Goal: Task Accomplishment & Management: Manage account settings

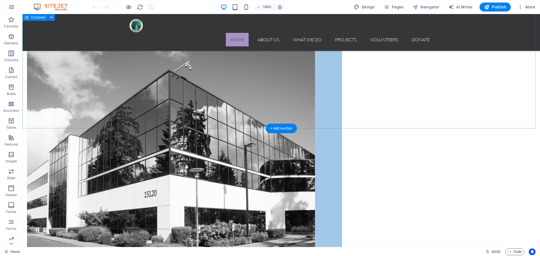
scroll to position [617, 0]
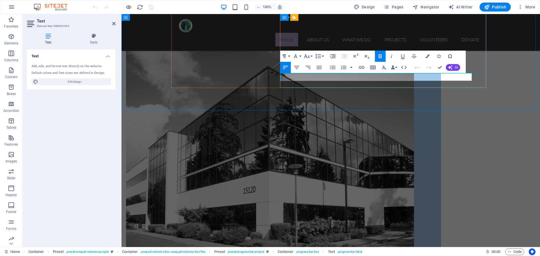
drag, startPoint x: 293, startPoint y: 76, endPoint x: 284, endPoint y: 77, distance: 8.8
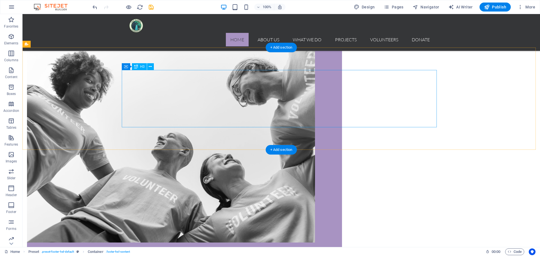
scroll to position [362, 0]
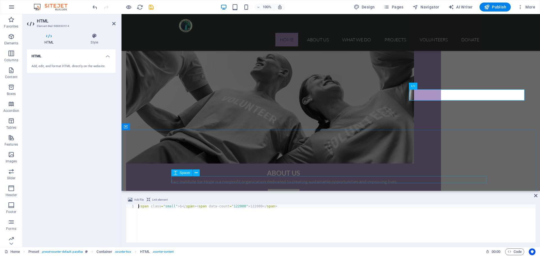
scroll to position [396, 0]
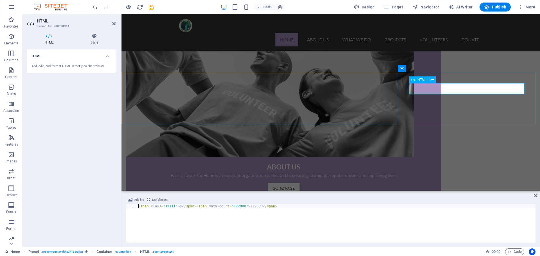
click at [435, 79] on button at bounding box center [432, 80] width 7 height 7
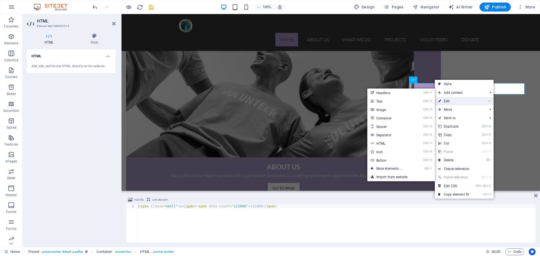
click at [453, 99] on link "⏎ Edit" at bounding box center [454, 101] width 38 height 8
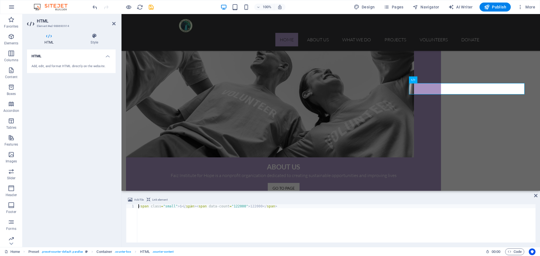
click at [52, 41] on h4 "HTML" at bounding box center [50, 39] width 46 height 12
click at [431, 6] on span "Navigator" at bounding box center [426, 7] width 27 height 6
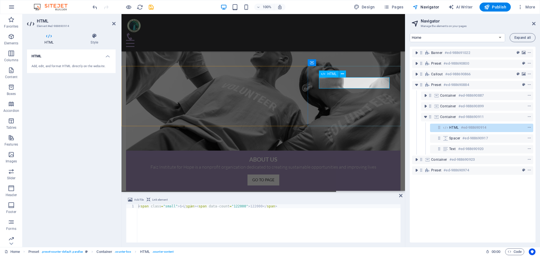
click at [460, 130] on div "HTML #ed-988690914" at bounding box center [477, 127] width 56 height 7
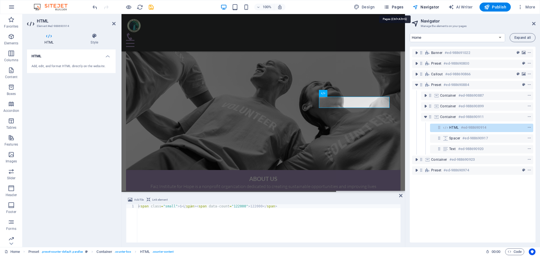
click at [398, 6] on span "Pages" at bounding box center [394, 7] width 20 height 6
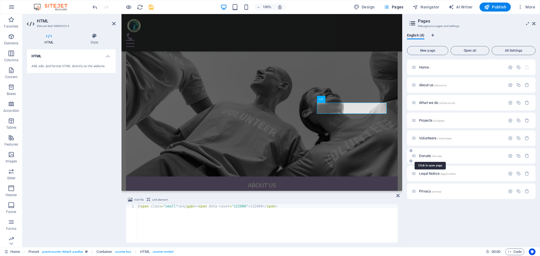
click at [435, 157] on span "/donate" at bounding box center [437, 156] width 10 height 3
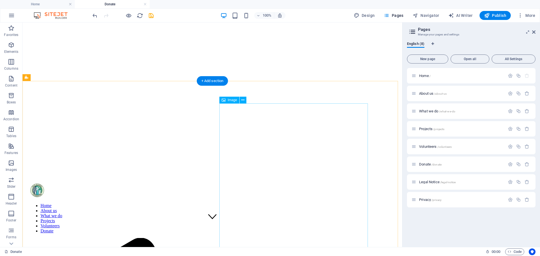
scroll to position [0, 0]
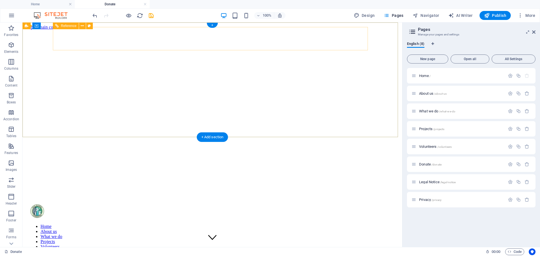
click at [353, 224] on nav "Home About us What we do Projects Volunteers Donate" at bounding box center [212, 239] width 366 height 30
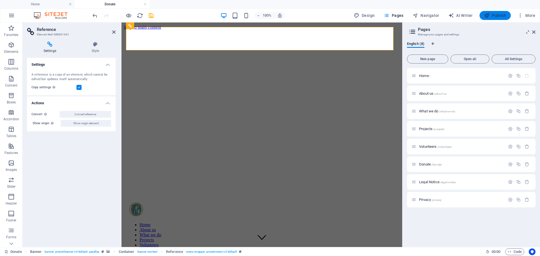
click at [502, 16] on span "Publish" at bounding box center [495, 16] width 22 height 6
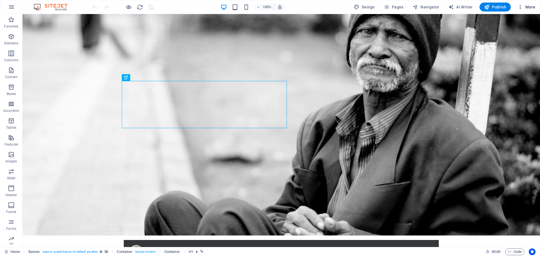
click at [527, 5] on span "More" at bounding box center [527, 7] width 18 height 6
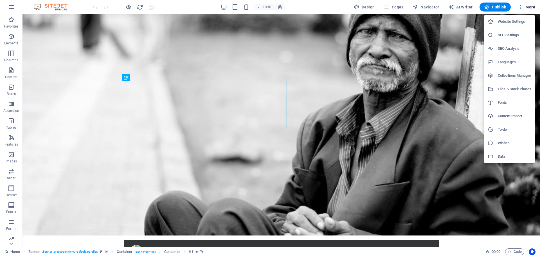
click at [13, 6] on div at bounding box center [270, 128] width 540 height 256
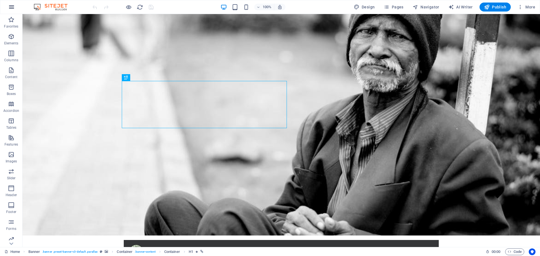
click at [12, 7] on icon "button" at bounding box center [11, 7] width 7 height 7
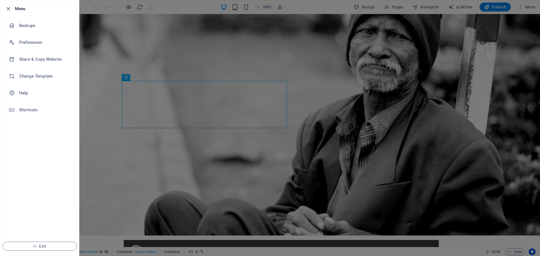
click at [512, 24] on div at bounding box center [270, 128] width 540 height 256
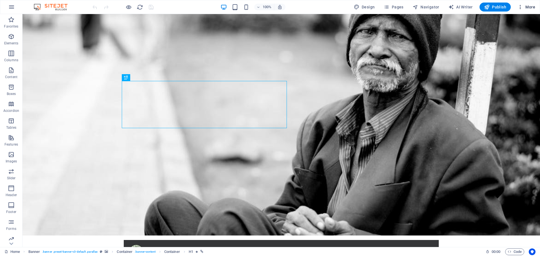
click at [530, 3] on button "More" at bounding box center [527, 7] width 22 height 9
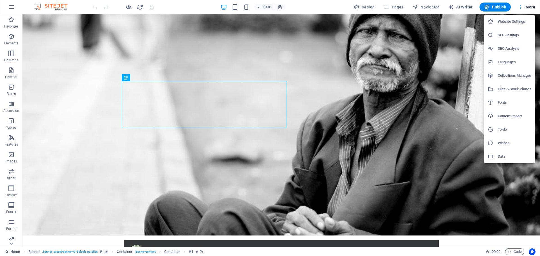
click at [523, 21] on h6 "Website Settings" at bounding box center [514, 21] width 33 height 7
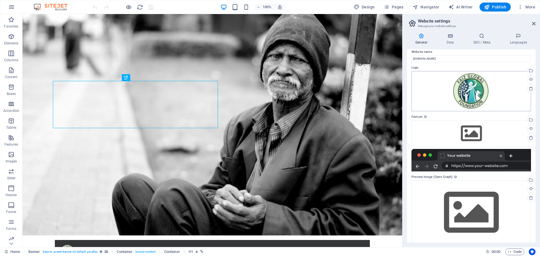
scroll to position [12, 0]
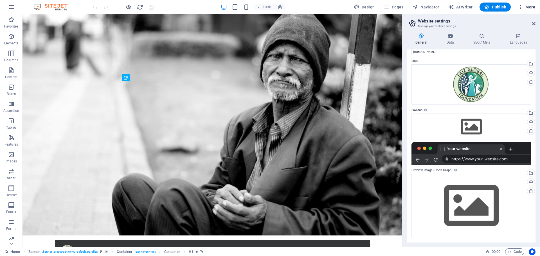
click at [530, 7] on span "More" at bounding box center [527, 7] width 18 height 6
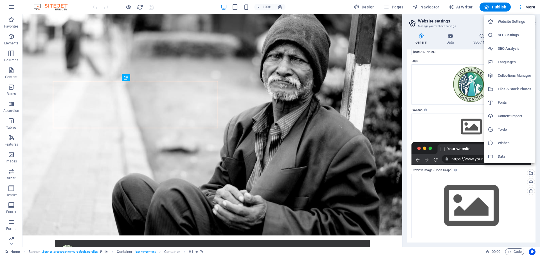
click at [521, 6] on div at bounding box center [270, 128] width 540 height 256
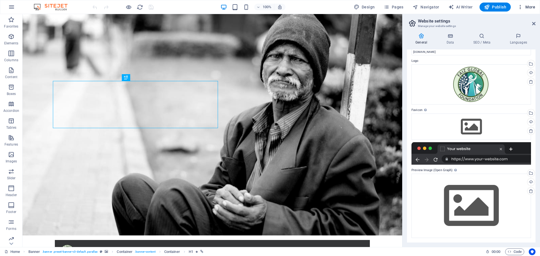
click at [521, 6] on icon "button" at bounding box center [521, 7] width 6 height 6
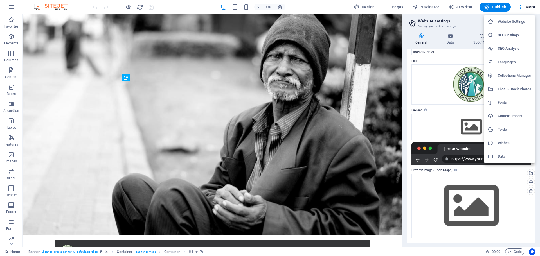
click at [522, 75] on h6 "Collections Manager" at bounding box center [514, 75] width 33 height 7
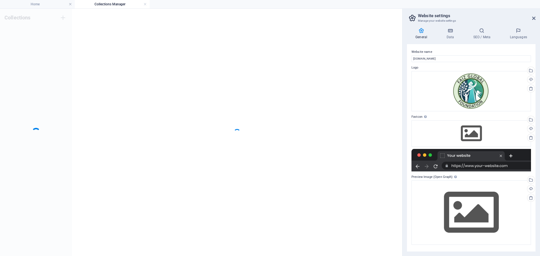
scroll to position [0, 0]
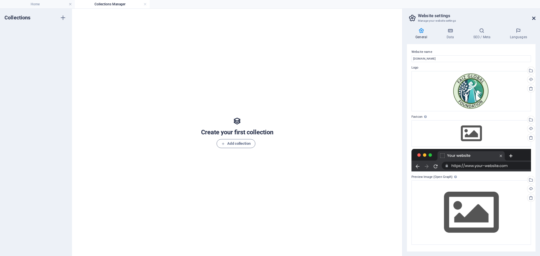
click at [534, 19] on icon at bounding box center [533, 18] width 3 height 5
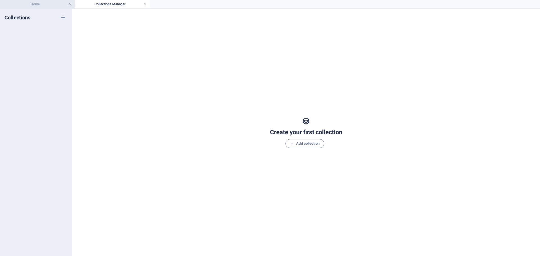
click at [71, 3] on link at bounding box center [70, 4] width 3 height 5
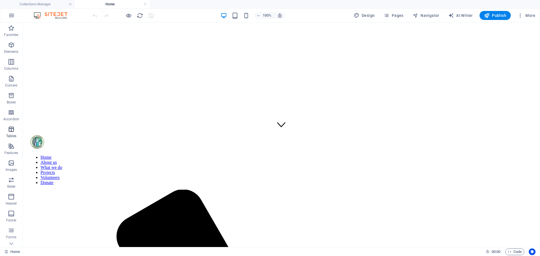
scroll to position [113, 0]
click at [10, 17] on icon "button" at bounding box center [11, 15] width 7 height 7
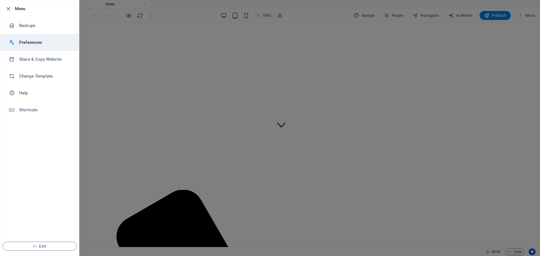
click at [45, 40] on h6 "Preferences" at bounding box center [45, 42] width 52 height 7
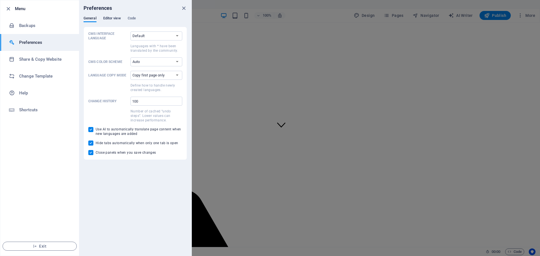
click at [108, 17] on span "Editor view" at bounding box center [112, 19] width 18 height 8
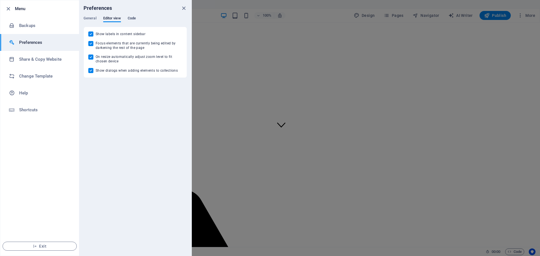
click at [128, 17] on span "Code" at bounding box center [132, 19] width 8 height 8
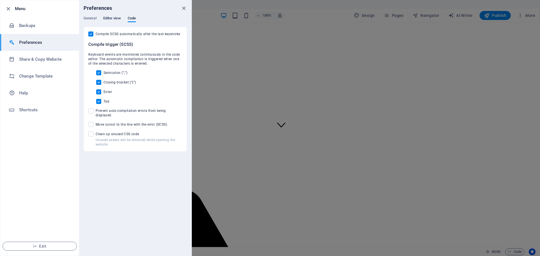
click at [117, 18] on span "Editor view" at bounding box center [112, 19] width 18 height 8
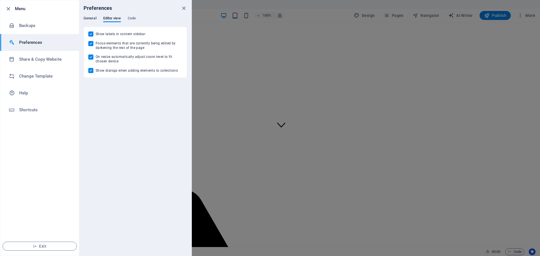
click at [92, 18] on span "General" at bounding box center [90, 19] width 13 height 8
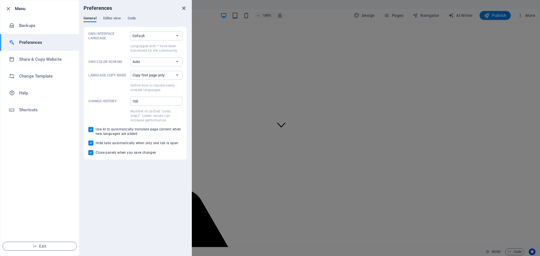
click at [185, 8] on icon "close" at bounding box center [184, 8] width 6 height 6
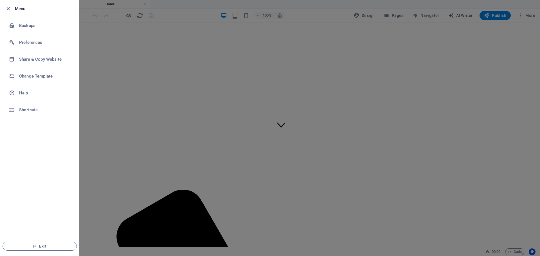
click at [17, 10] on h6 "Menu" at bounding box center [45, 8] width 60 height 7
click at [10, 7] on icon "button" at bounding box center [8, 9] width 6 height 6
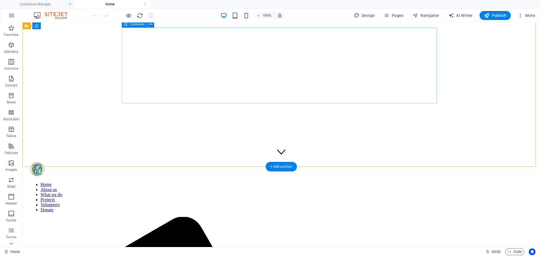
scroll to position [56, 0]
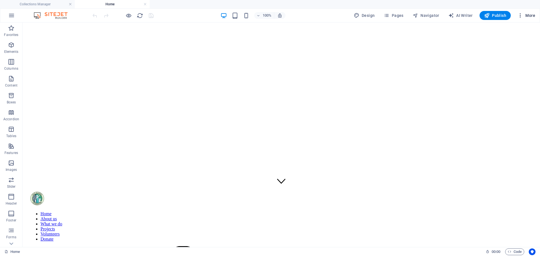
click at [530, 14] on span "More" at bounding box center [527, 16] width 18 height 6
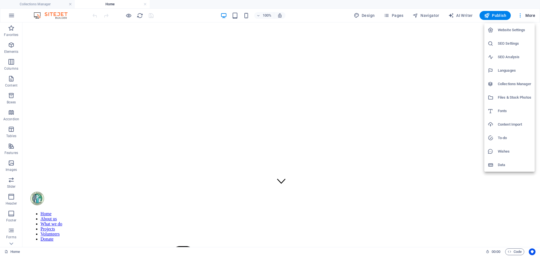
click at [13, 244] on div at bounding box center [270, 128] width 540 height 256
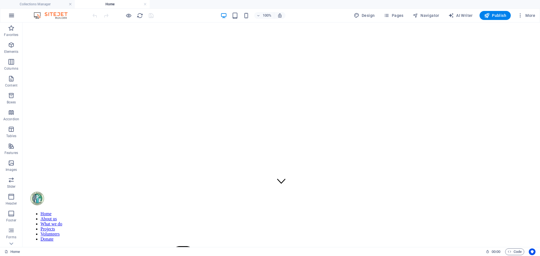
click at [14, 15] on icon "button" at bounding box center [11, 15] width 7 height 7
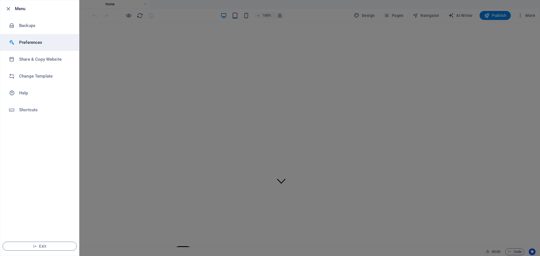
click at [38, 42] on h6 "Preferences" at bounding box center [45, 42] width 52 height 7
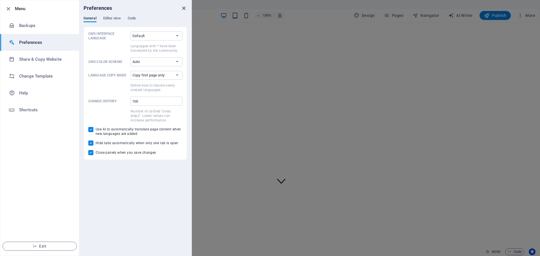
click at [184, 7] on icon "close" at bounding box center [184, 8] width 6 height 6
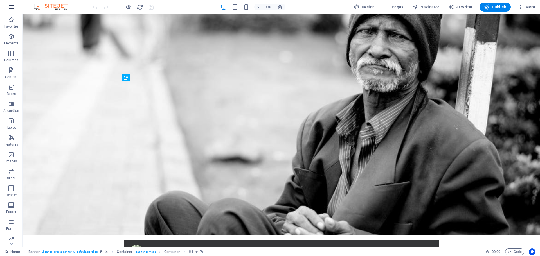
click at [12, 6] on icon "button" at bounding box center [11, 7] width 7 height 7
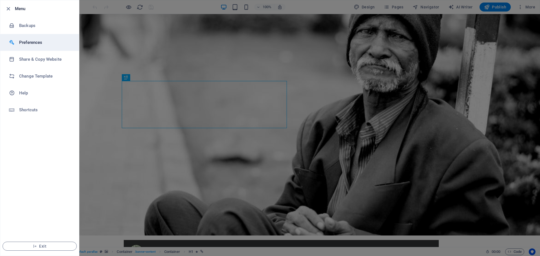
click at [35, 44] on h6 "Preferences" at bounding box center [45, 42] width 52 height 7
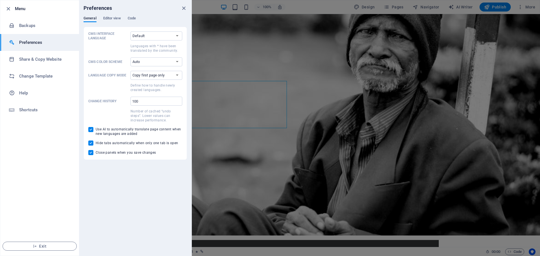
click at [526, 13] on div at bounding box center [270, 128] width 540 height 256
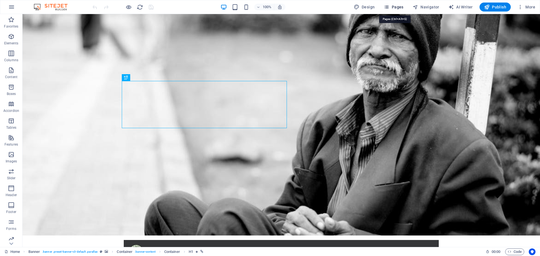
click at [395, 6] on span "Pages" at bounding box center [394, 7] width 20 height 6
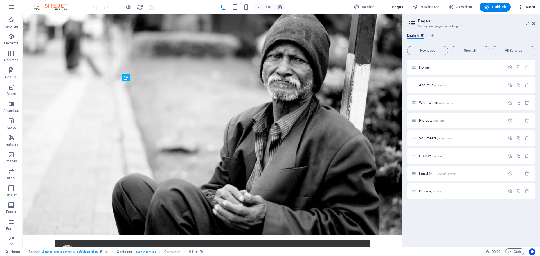
click at [518, 6] on button "More" at bounding box center [527, 7] width 22 height 9
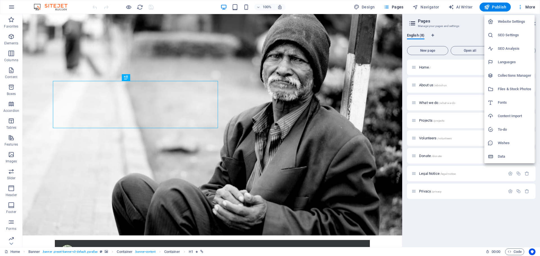
click at [506, 157] on h6 "Data" at bounding box center [514, 156] width 33 height 7
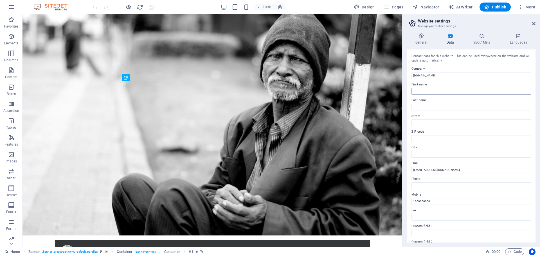
scroll to position [77, 0]
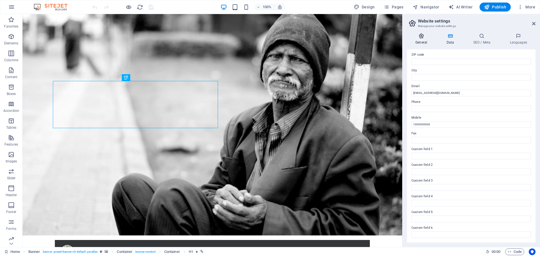
click at [421, 40] on h4 "General" at bounding box center [422, 39] width 31 height 12
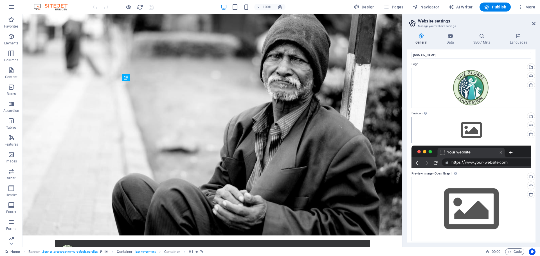
scroll to position [12, 0]
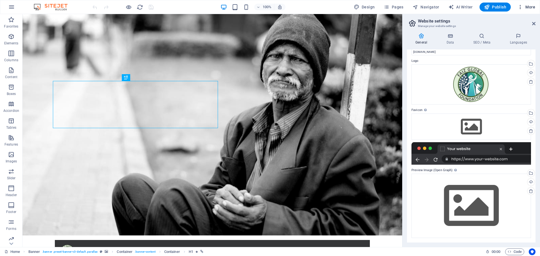
click at [534, 7] on span "More" at bounding box center [527, 7] width 18 height 6
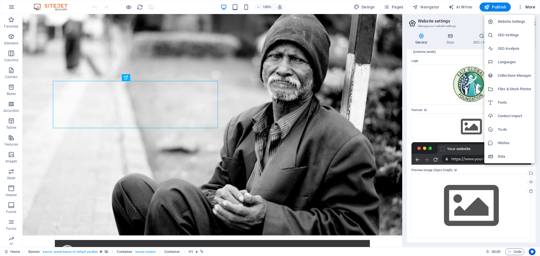
click at [516, 22] on h6 "Website Settings" at bounding box center [514, 21] width 33 height 7
